Goal: Task Accomplishment & Management: Use online tool/utility

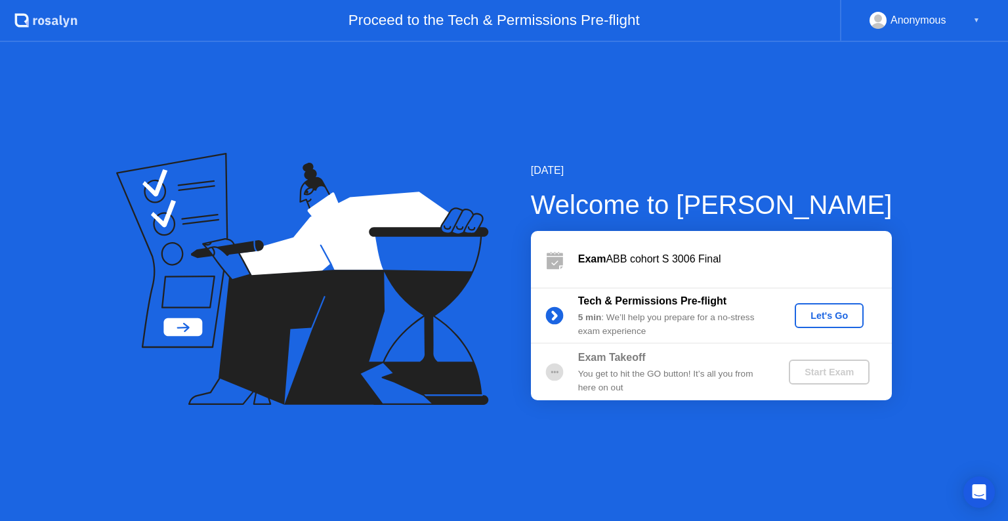
click at [816, 321] on div "Let's Go" at bounding box center [829, 316] width 58 height 11
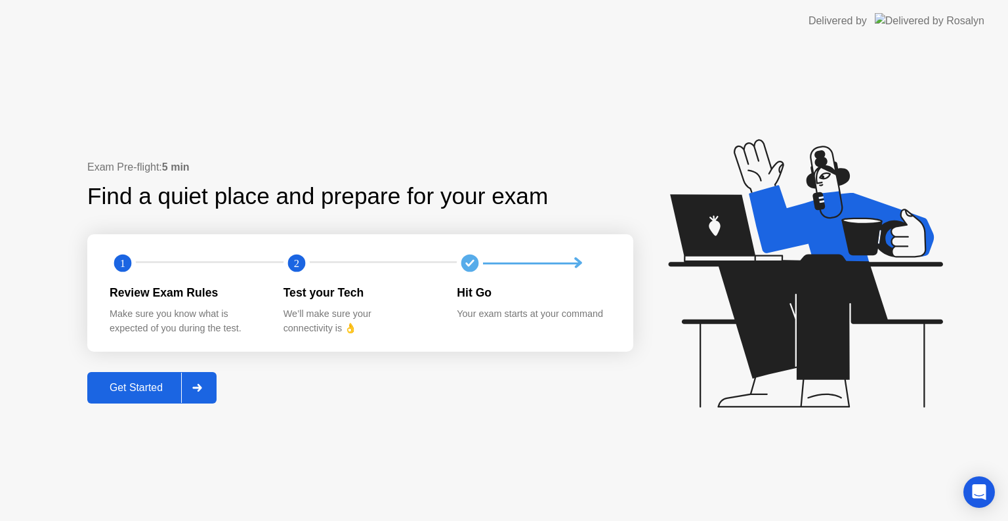
click at [164, 398] on button "Get Started" at bounding box center [151, 388] width 129 height 32
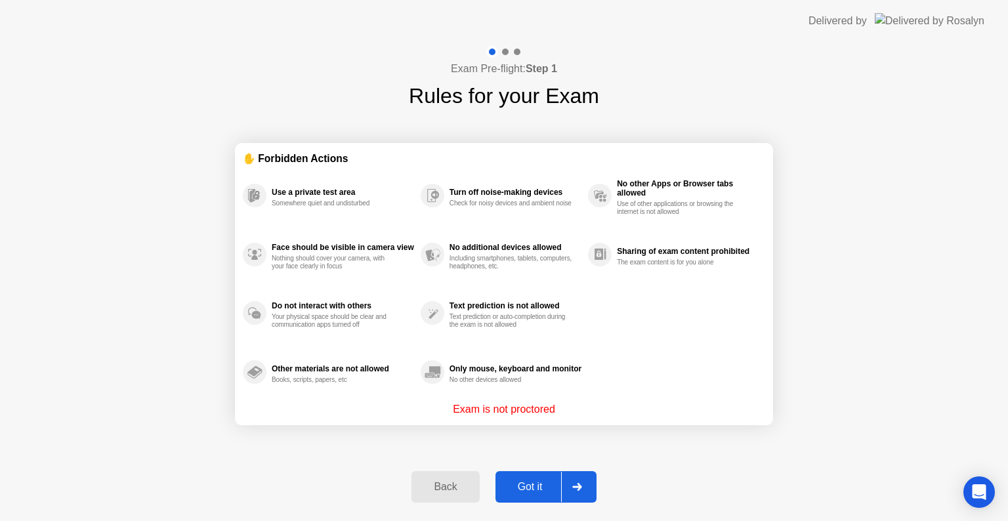
click at [542, 485] on div "Got it" at bounding box center [531, 487] width 62 height 12
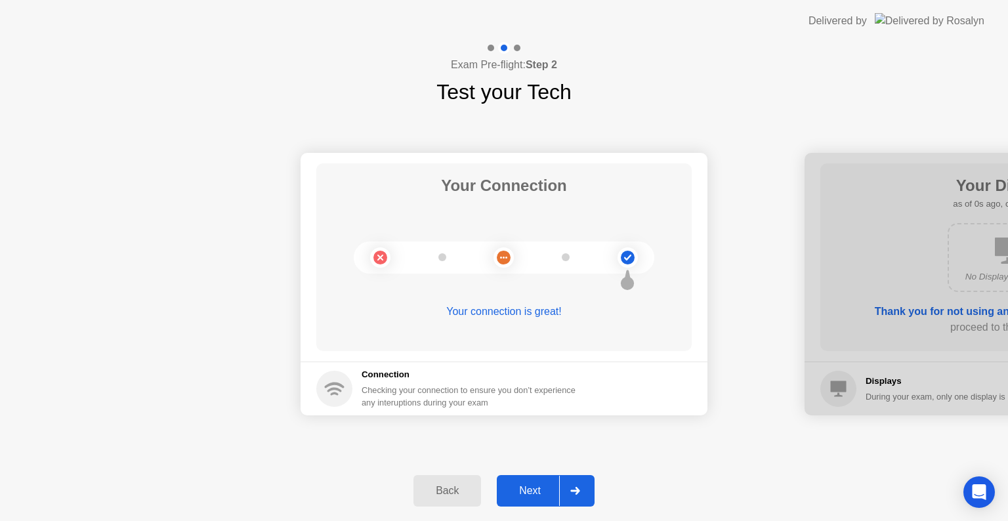
click at [542, 485] on div "Next" at bounding box center [530, 491] width 58 height 12
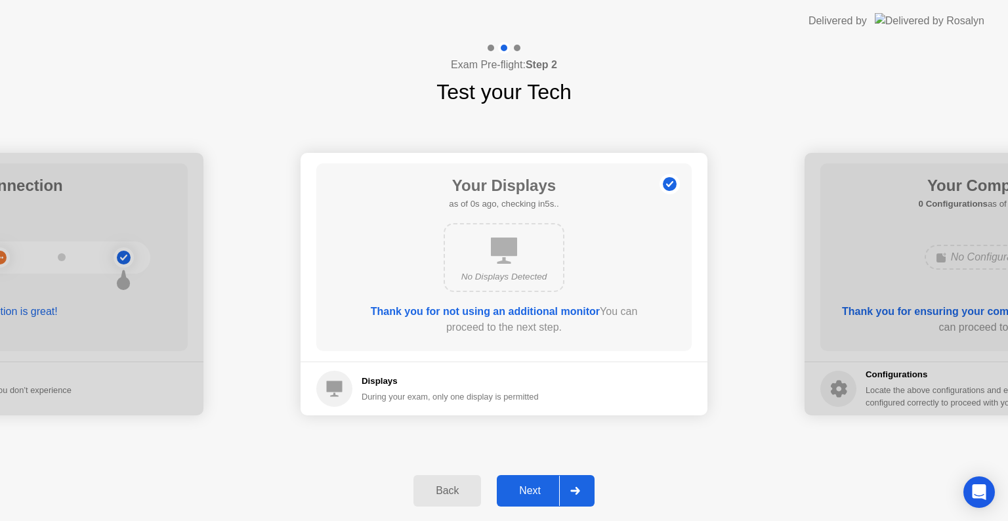
click at [531, 494] on div "Next" at bounding box center [530, 491] width 58 height 12
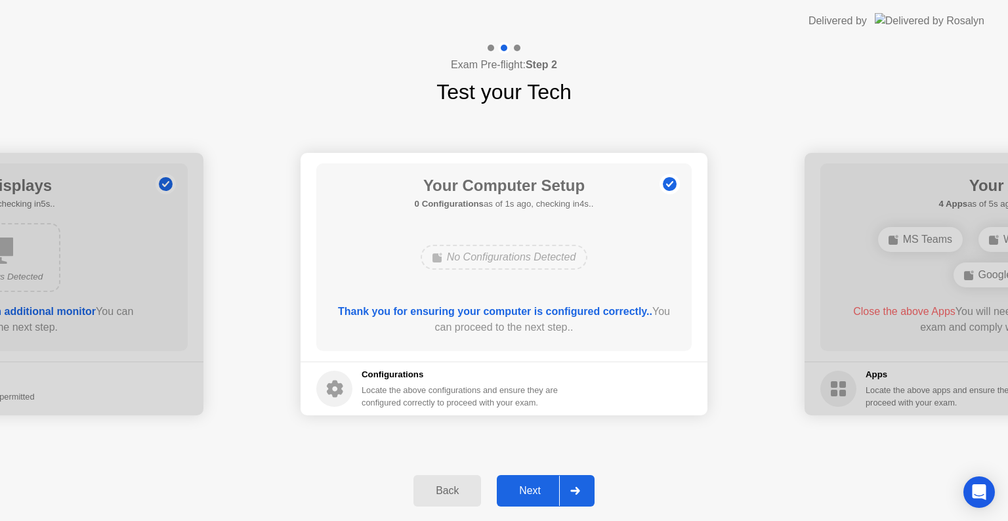
click at [531, 494] on div "Next" at bounding box center [530, 491] width 58 height 12
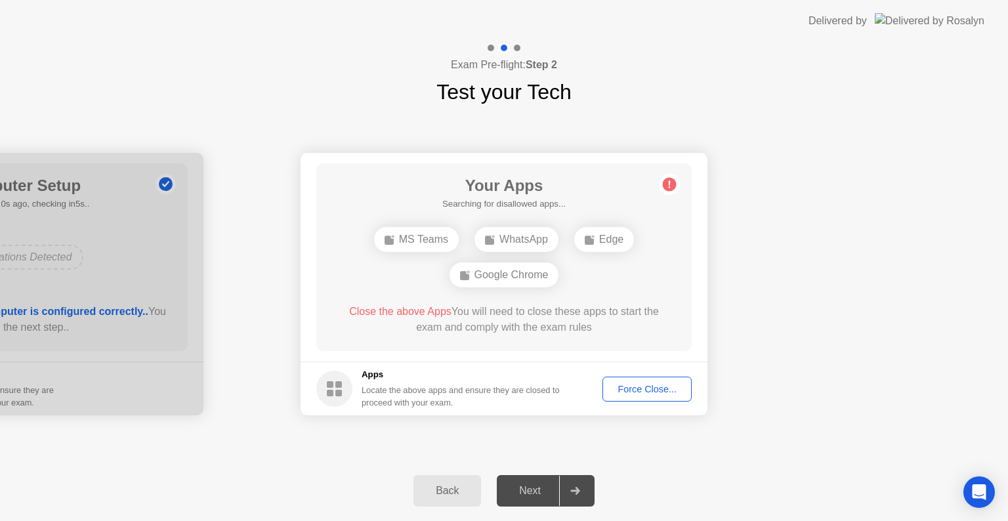
click at [656, 384] on div "Force Close..." at bounding box center [647, 389] width 80 height 11
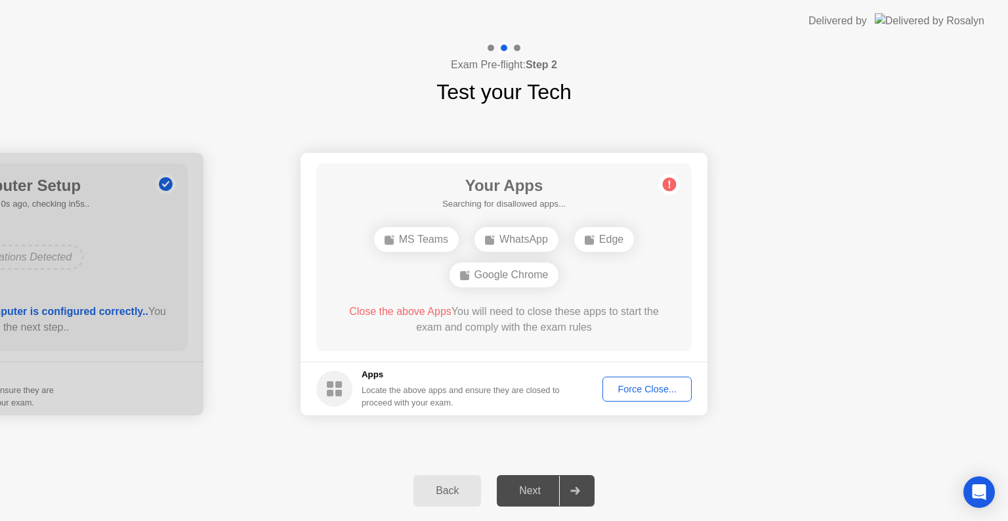
click at [628, 389] on div "Force Close..." at bounding box center [647, 389] width 80 height 11
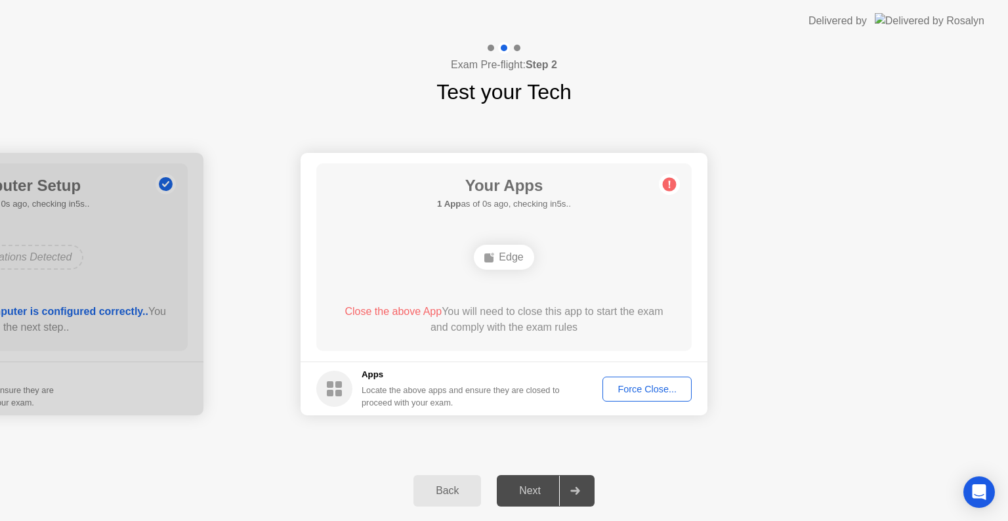
click at [638, 395] on div "Force Close..." at bounding box center [647, 389] width 80 height 11
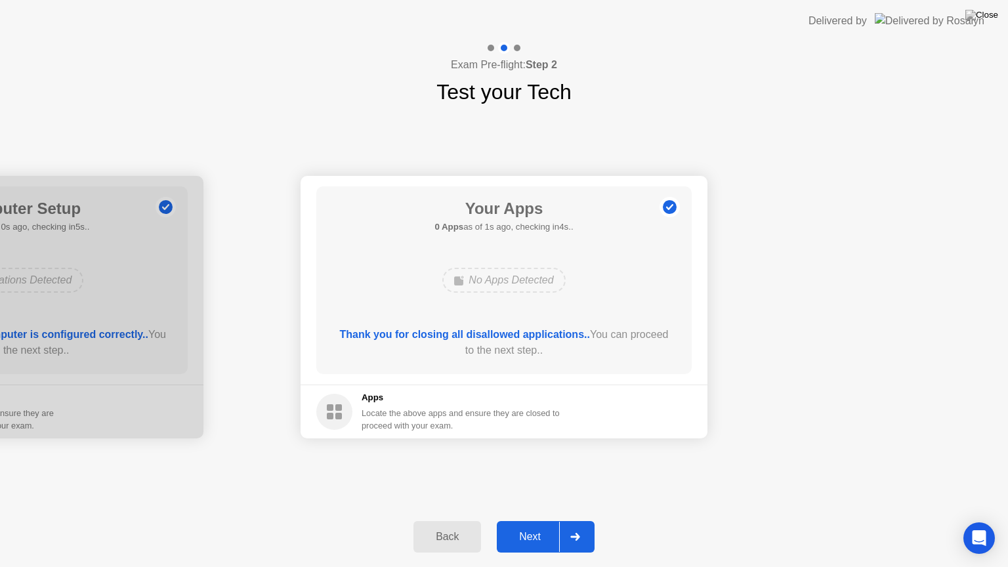
click at [533, 521] on div "Next" at bounding box center [530, 537] width 58 height 12
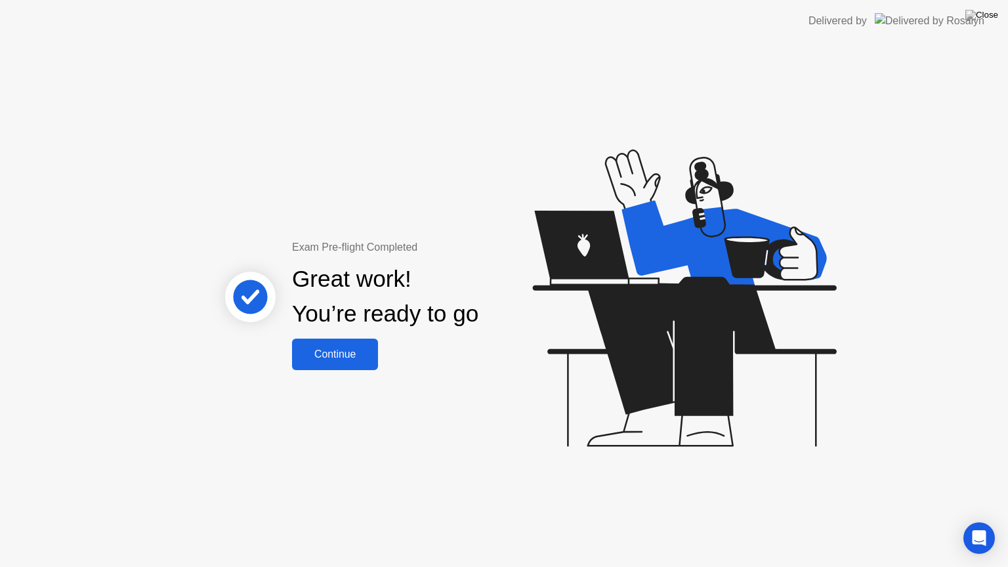
click at [354, 356] on div "Continue" at bounding box center [335, 355] width 78 height 12
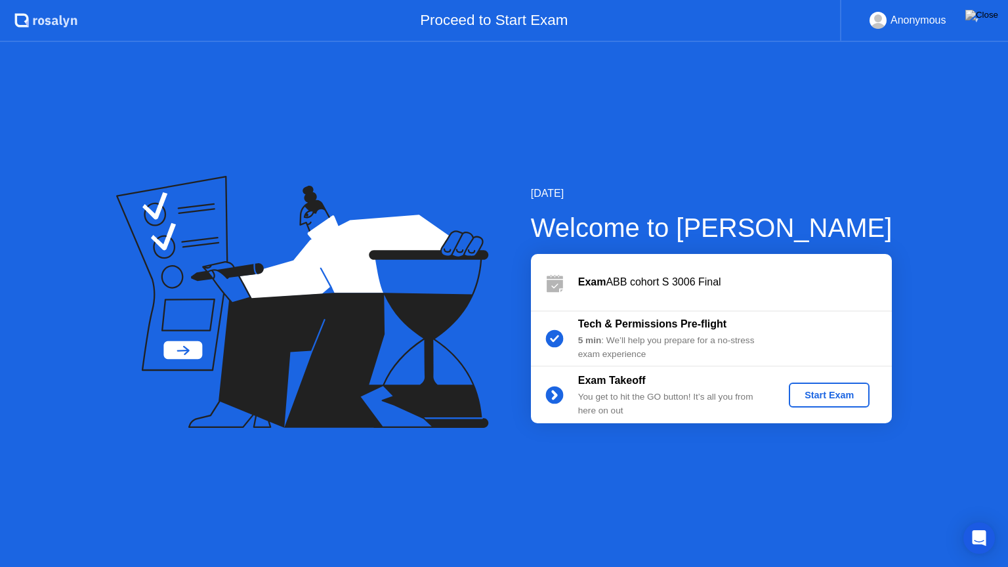
click at [825, 404] on button "Start Exam" at bounding box center [829, 395] width 81 height 25
